Goal: Find specific page/section: Find specific page/section

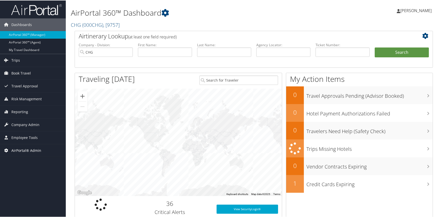
click at [28, 148] on span "AirPortal® Admin" at bounding box center [26, 150] width 30 height 13
click at [26, 136] on span "Employee Tools" at bounding box center [24, 137] width 26 height 13
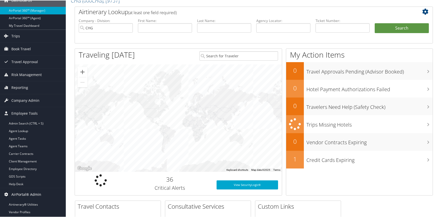
scroll to position [51, 0]
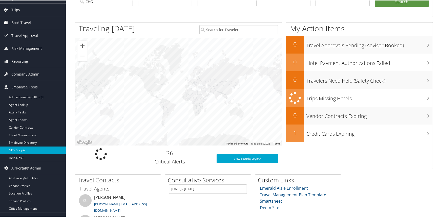
click at [23, 150] on link "GDS Scripts" at bounding box center [33, 150] width 66 height 8
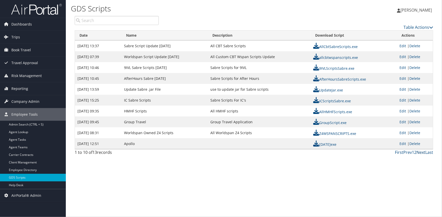
drag, startPoint x: 424, startPoint y: 152, endPoint x: 382, endPoint y: 166, distance: 43.3
click at [424, 152] on link "Next" at bounding box center [421, 153] width 9 height 6
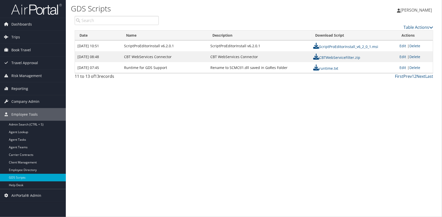
click at [410, 76] on link "Prev" at bounding box center [407, 77] width 9 height 6
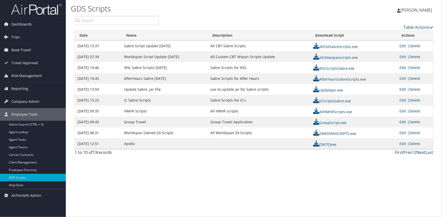
click at [423, 153] on link "Next" at bounding box center [421, 153] width 9 height 6
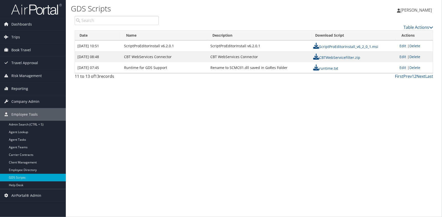
click at [381, 91] on div "GDS Scripts Tracy Nordstrom Tracy Nordstrom My Settings Travel Agency Contacts …" at bounding box center [254, 108] width 376 height 217
drag, startPoint x: 364, startPoint y: 116, endPoint x: 361, endPoint y: 115, distance: 2.6
click at [364, 116] on div "GDS Scripts Tracy Nordstrom Tracy Nordstrom My Settings Travel Agency Contacts …" at bounding box center [254, 108] width 376 height 217
